Goal: Task Accomplishment & Management: Manage account settings

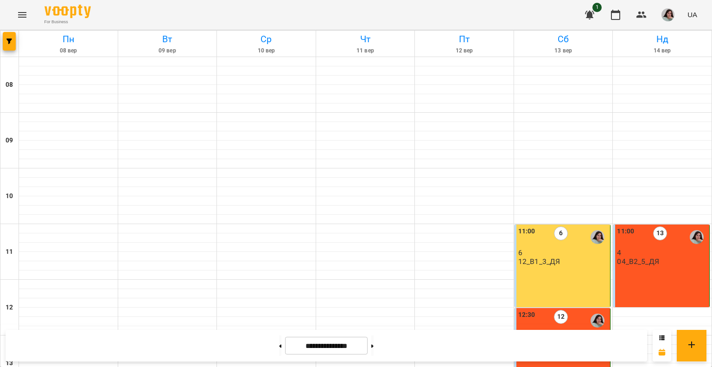
scroll to position [139, 0]
click at [374, 343] on button at bounding box center [372, 345] width 2 height 20
type input "**********"
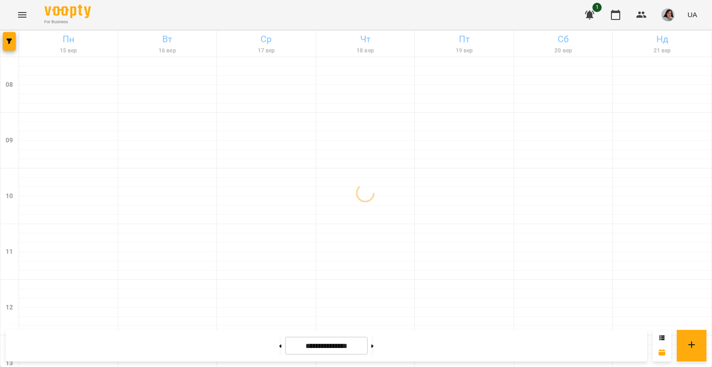
scroll to position [371, 0]
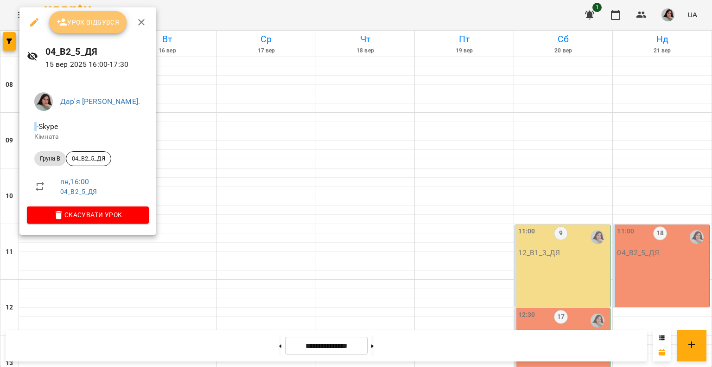
click at [93, 22] on span "Урок відбувся" at bounding box center [88, 22] width 63 height 11
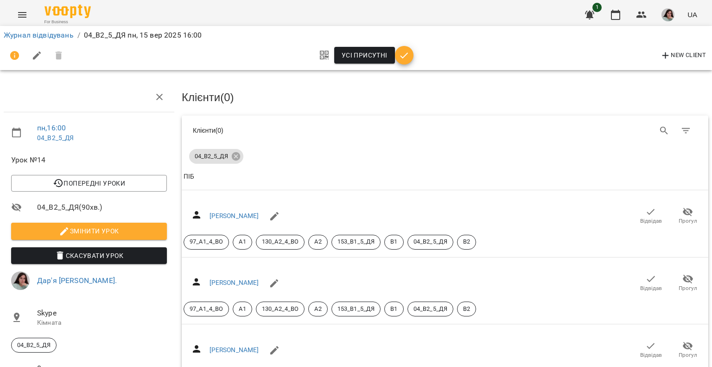
click at [409, 63] on div "Усі присутні" at bounding box center [363, 55] width 99 height 22
click at [406, 59] on icon "button" at bounding box center [404, 55] width 11 height 11
click at [365, 53] on span "Усі присутні" at bounding box center [365, 55] width 46 height 11
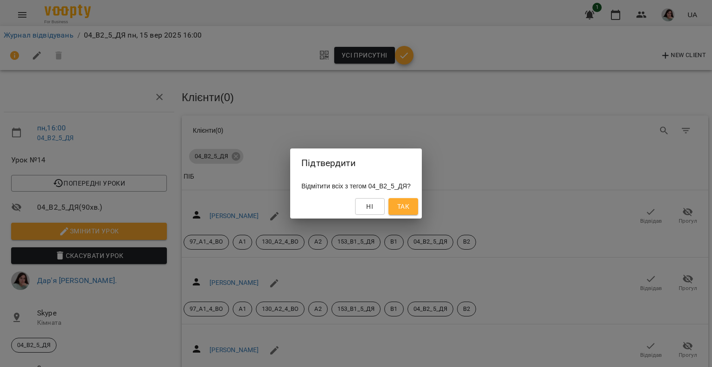
click at [408, 197] on div "Ні Так" at bounding box center [356, 206] width 132 height 24
click at [408, 205] on span "Так" at bounding box center [403, 206] width 12 height 11
